Goal: Task Accomplishment & Management: Complete application form

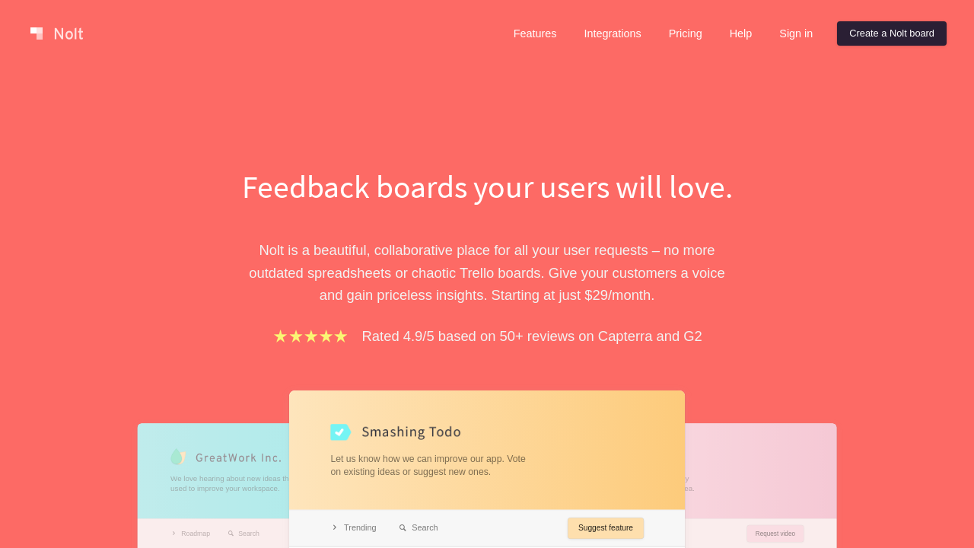
click at [888, 33] on link "Create a Nolt board" at bounding box center [892, 33] width 110 height 24
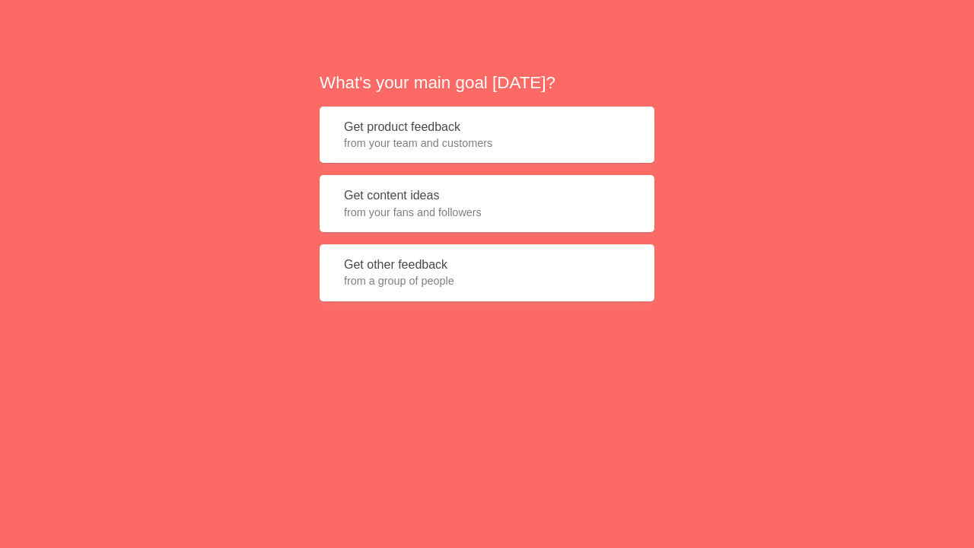
click at [487, 135] on button "Get product feedback from your team and customers" at bounding box center [486, 134] width 335 height 57
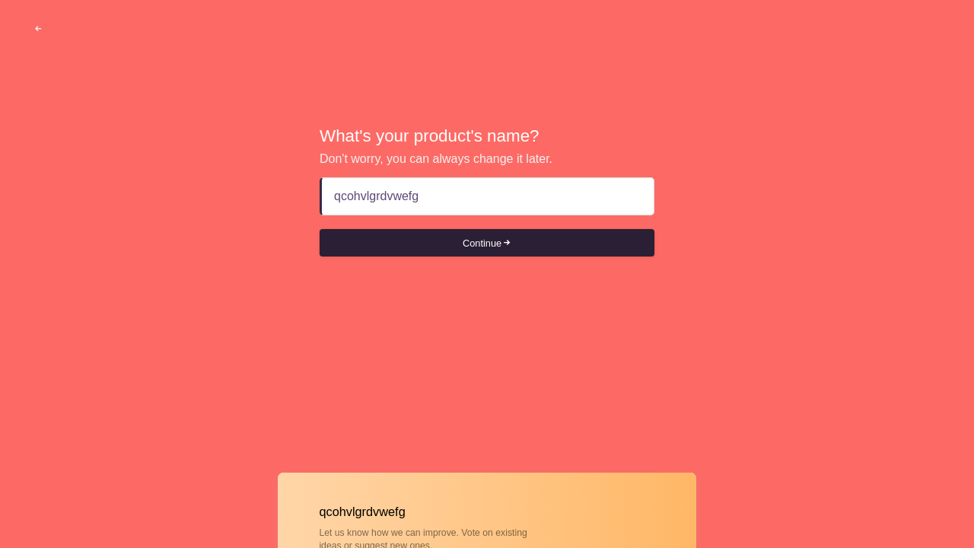
click at [487, 243] on button "Continue" at bounding box center [486, 242] width 335 height 27
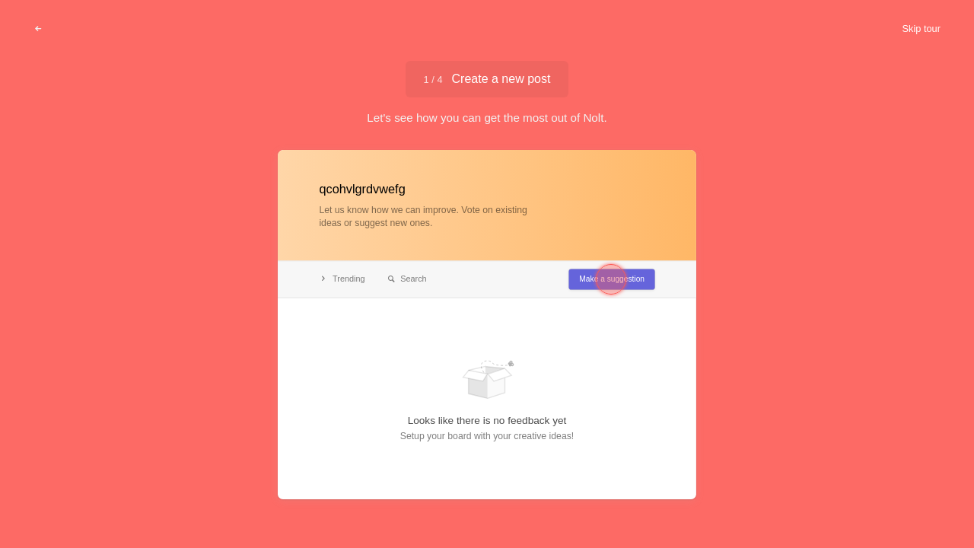
click at [919, 29] on button "Skip tour" at bounding box center [920, 28] width 75 height 27
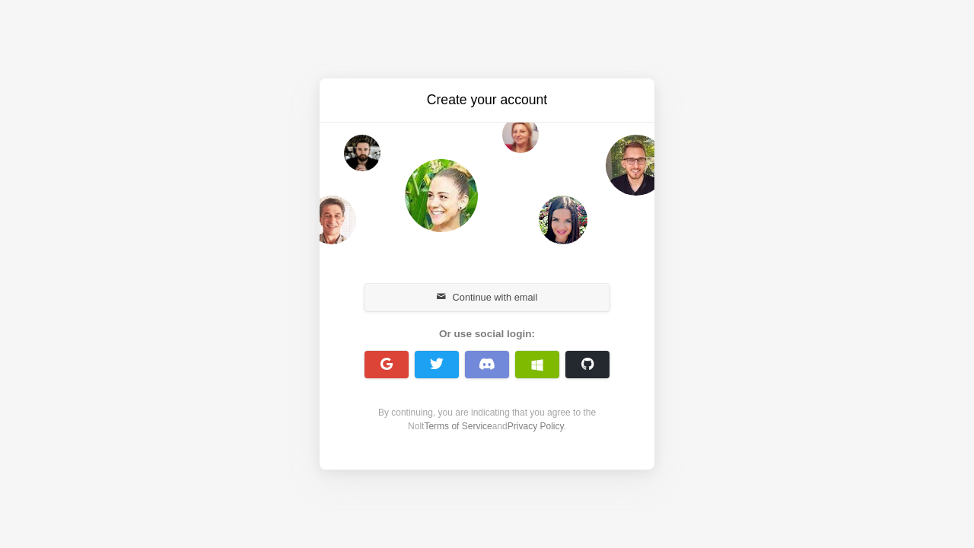
click at [487, 297] on button "Continue with email" at bounding box center [486, 297] width 245 height 27
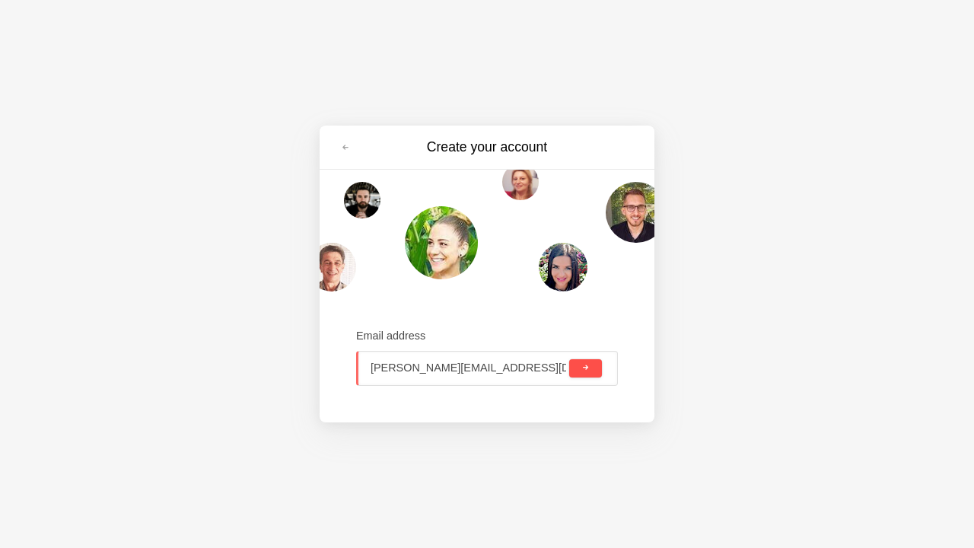
click at [585, 367] on span "submit" at bounding box center [585, 368] width 8 height 8
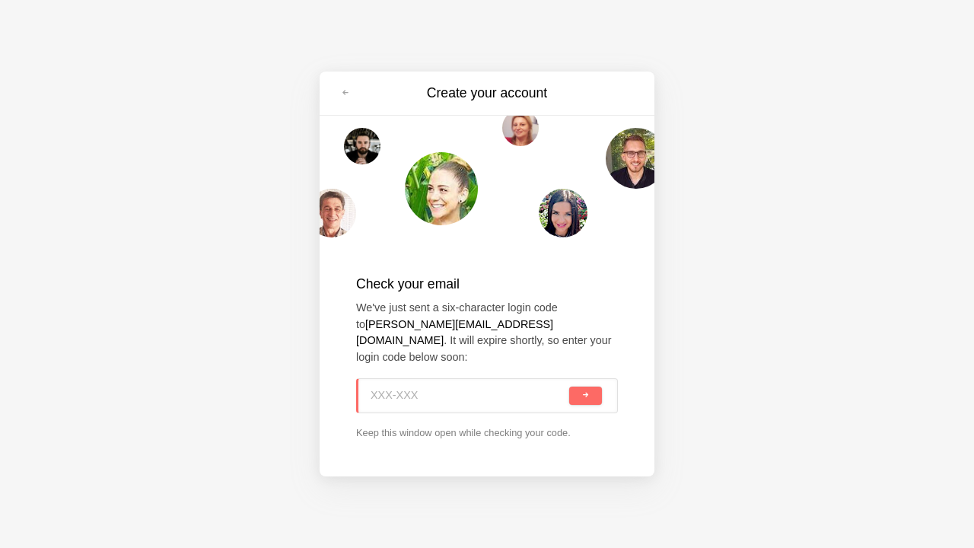
type input "BW4-JV8"
click at [585, 395] on span "submit" at bounding box center [585, 395] width 8 height 8
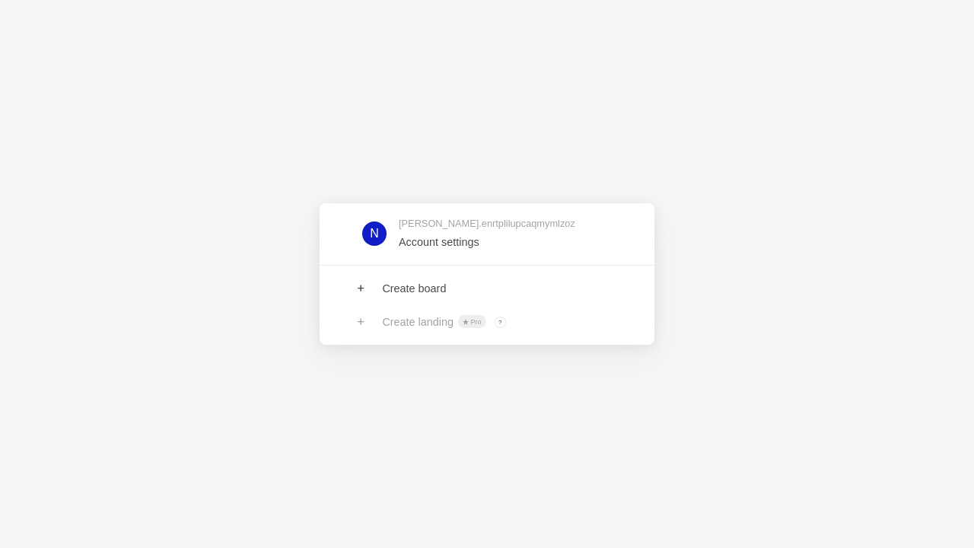
click at [487, 234] on link at bounding box center [486, 233] width 335 height 49
